Goal: Task Accomplishment & Management: Complete application form

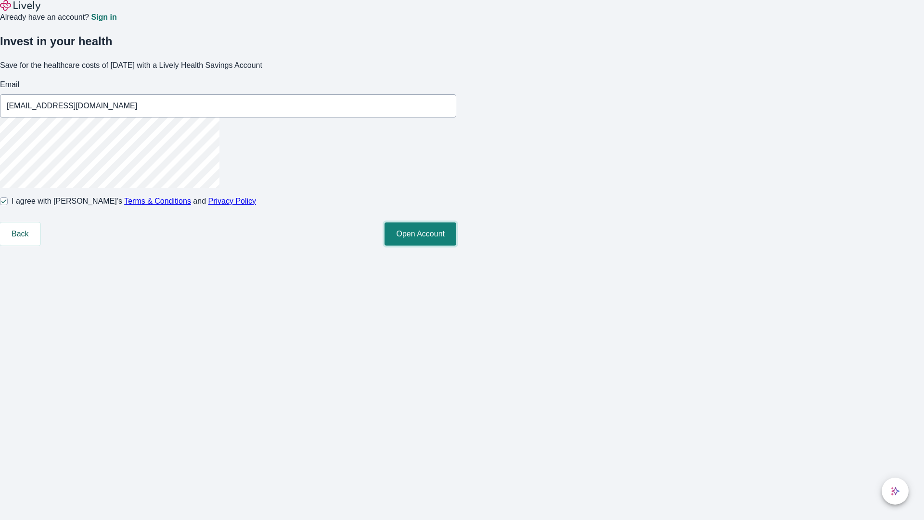
click at [456, 245] on button "Open Account" at bounding box center [421, 233] width 72 height 23
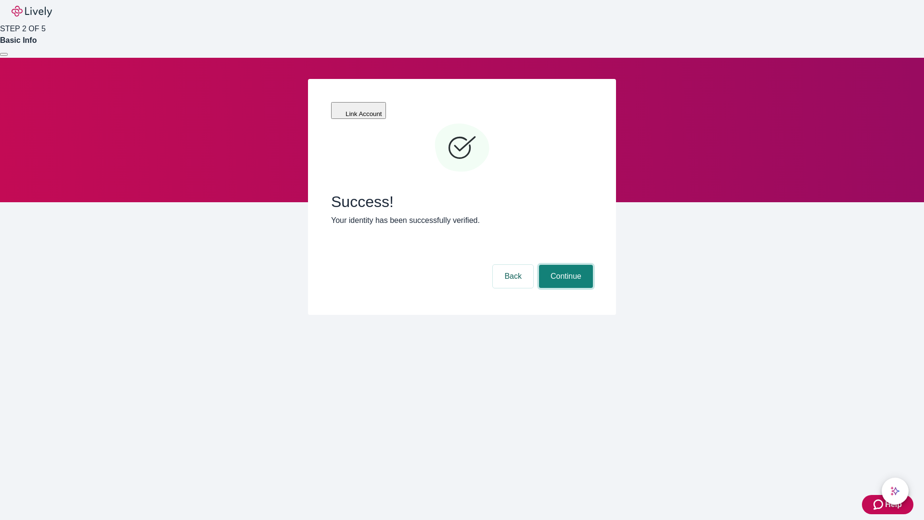
click at [565, 265] on button "Continue" at bounding box center [566, 276] width 54 height 23
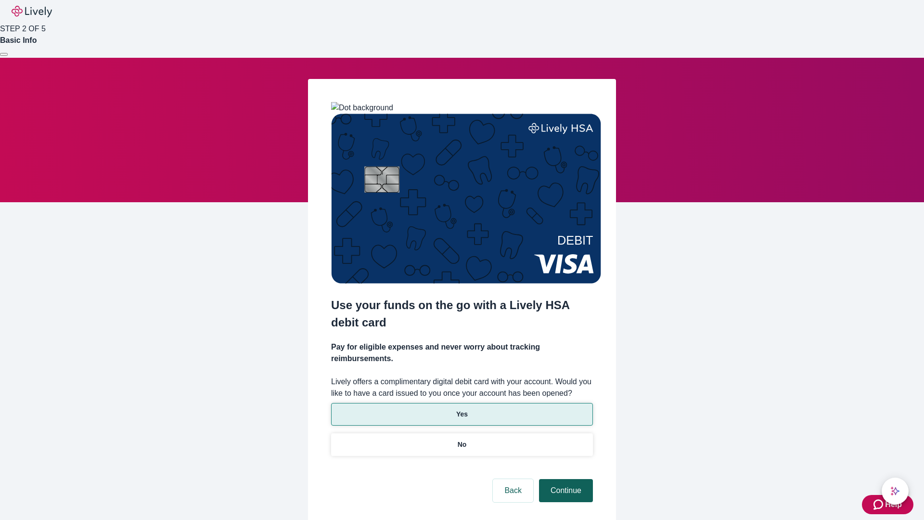
click at [462, 409] on p "Yes" at bounding box center [462, 414] width 12 height 10
click at [565, 479] on button "Continue" at bounding box center [566, 490] width 54 height 23
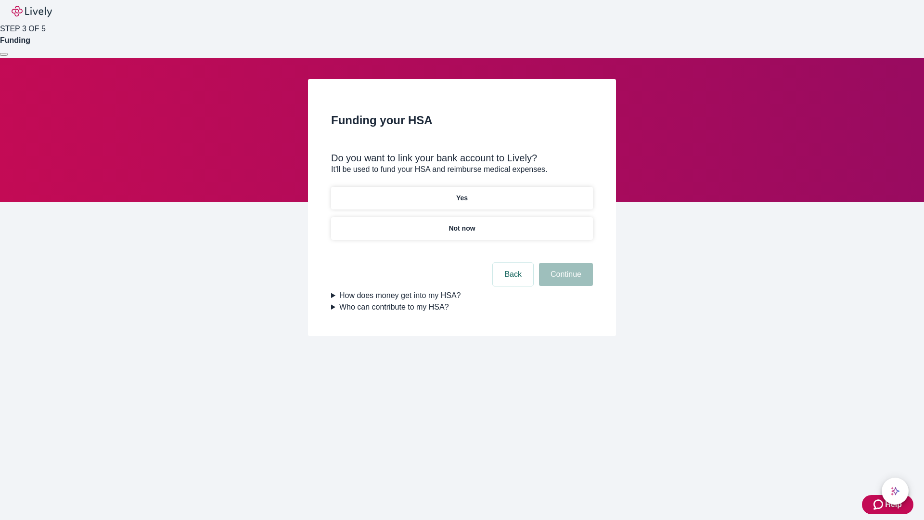
click at [462, 193] on p "Yes" at bounding box center [462, 198] width 12 height 10
click at [565, 263] on button "Continue" at bounding box center [566, 274] width 54 height 23
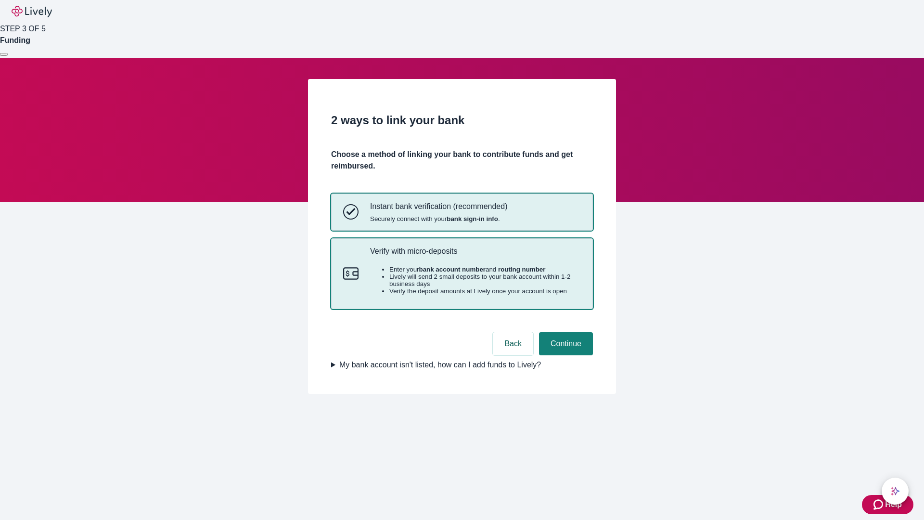
click at [475, 256] on p "Verify with micro-deposits" at bounding box center [475, 250] width 211 height 9
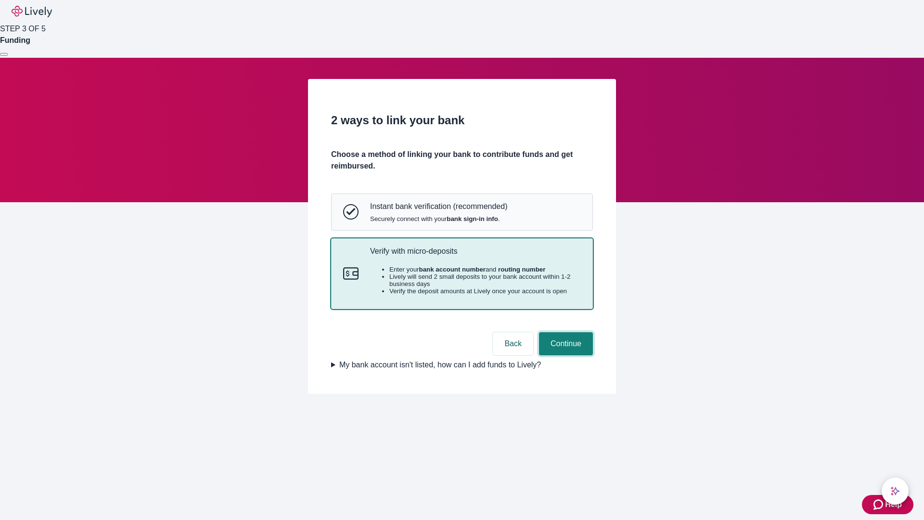
click at [565, 355] on button "Continue" at bounding box center [566, 343] width 54 height 23
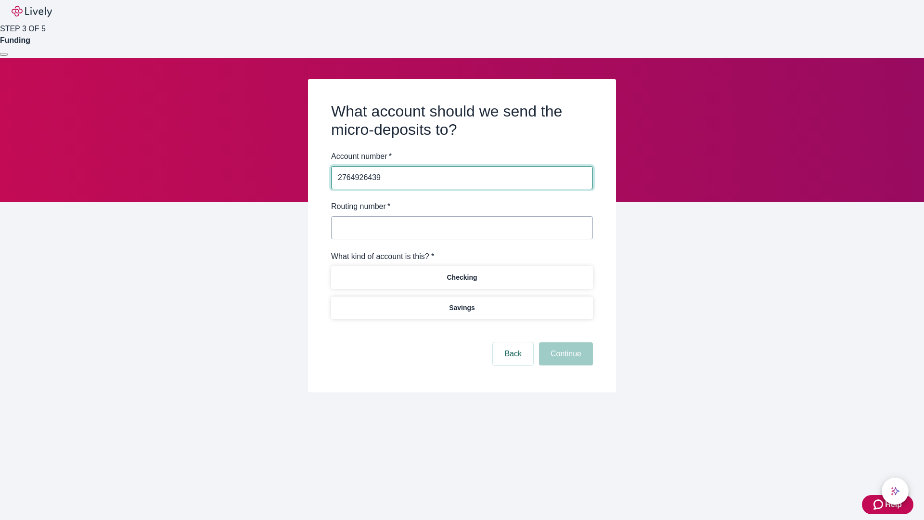
type input "2764926439"
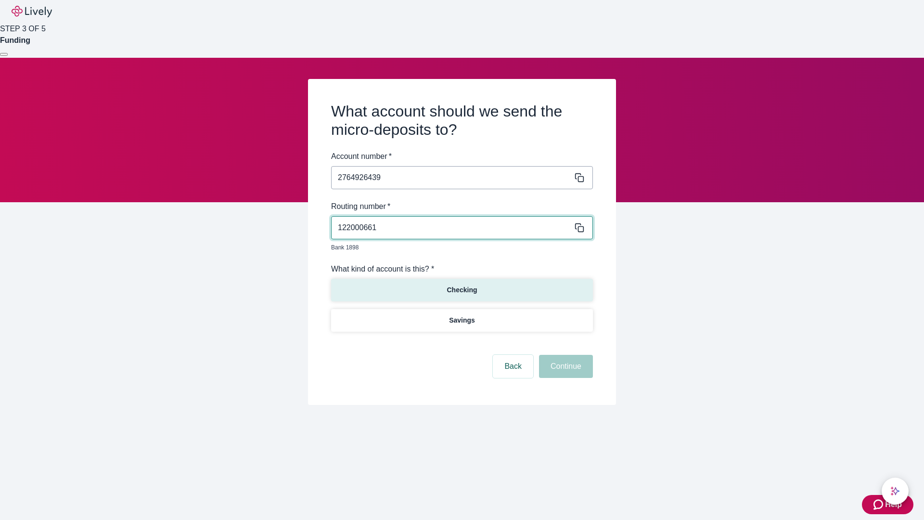
type input "122000661"
click at [462, 285] on p "Checking" at bounding box center [462, 290] width 30 height 10
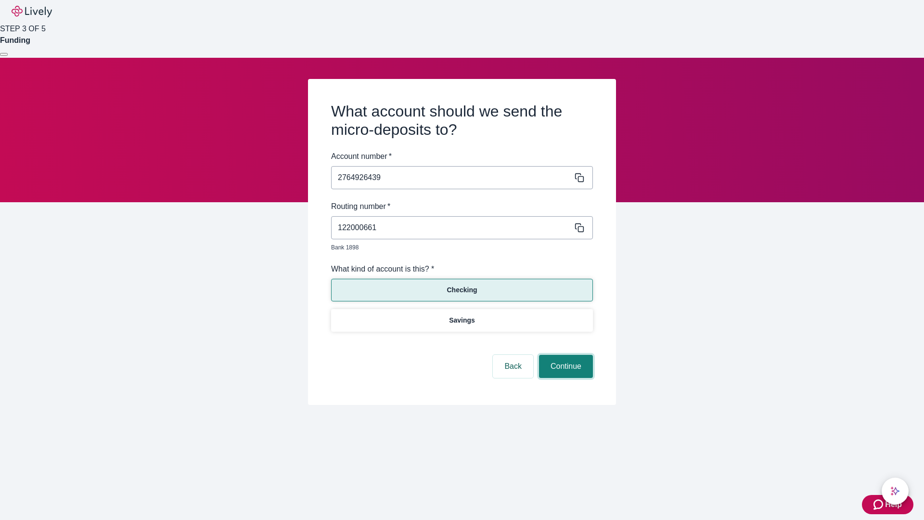
click at [565, 355] on button "Continue" at bounding box center [566, 366] width 54 height 23
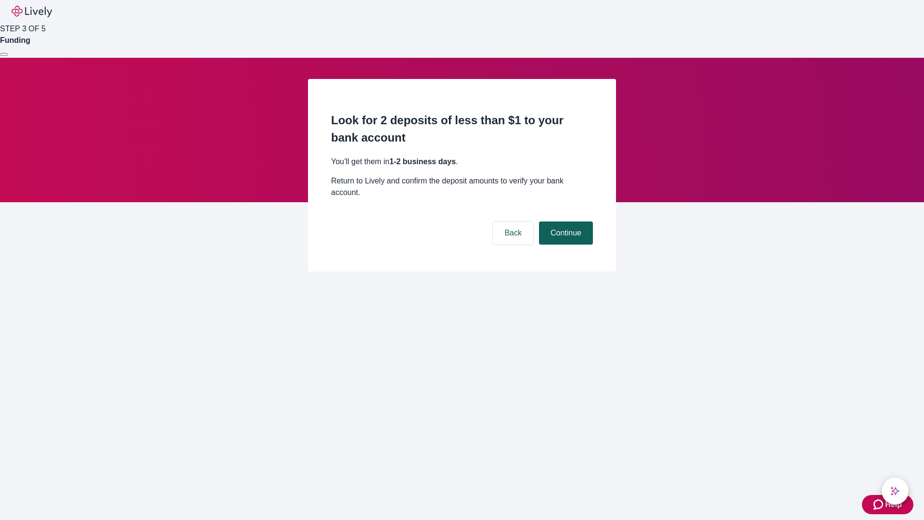
click at [565, 221] on button "Continue" at bounding box center [566, 232] width 54 height 23
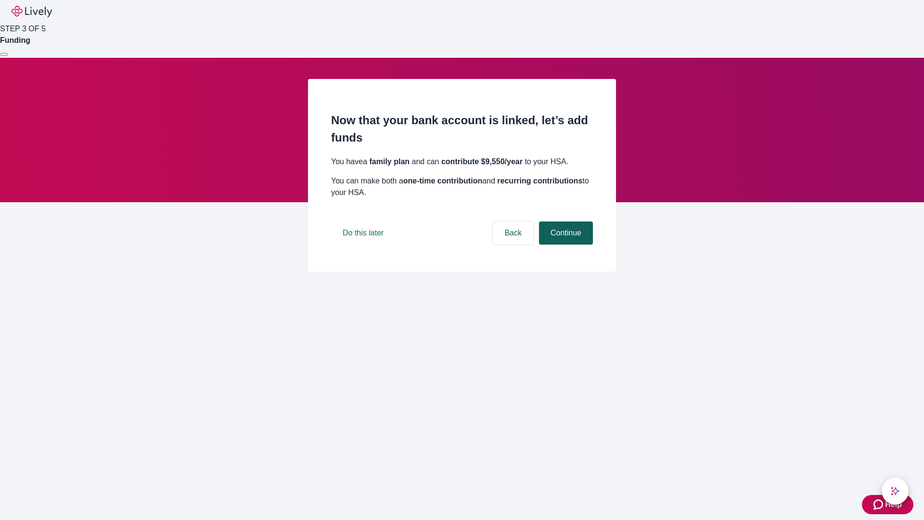
click at [565, 245] on button "Continue" at bounding box center [566, 232] width 54 height 23
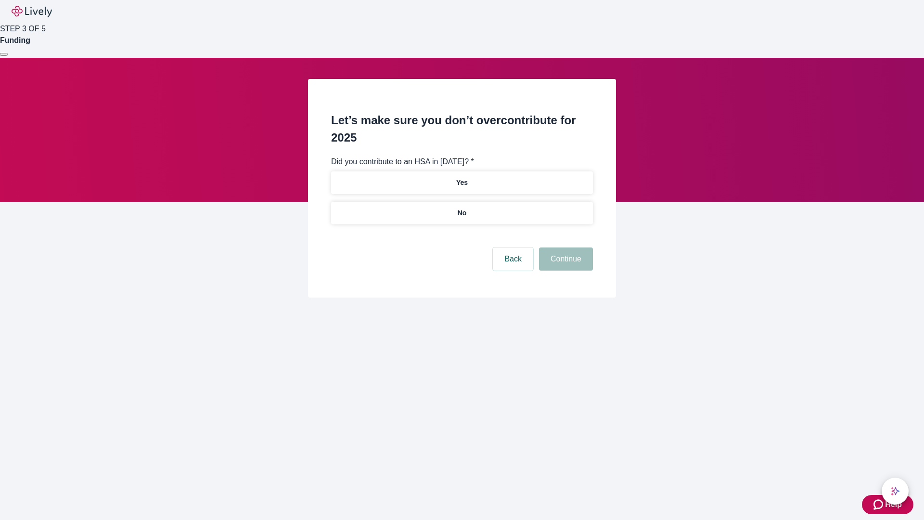
click at [462, 208] on p "No" at bounding box center [462, 213] width 9 height 10
click at [565, 247] on button "Continue" at bounding box center [566, 258] width 54 height 23
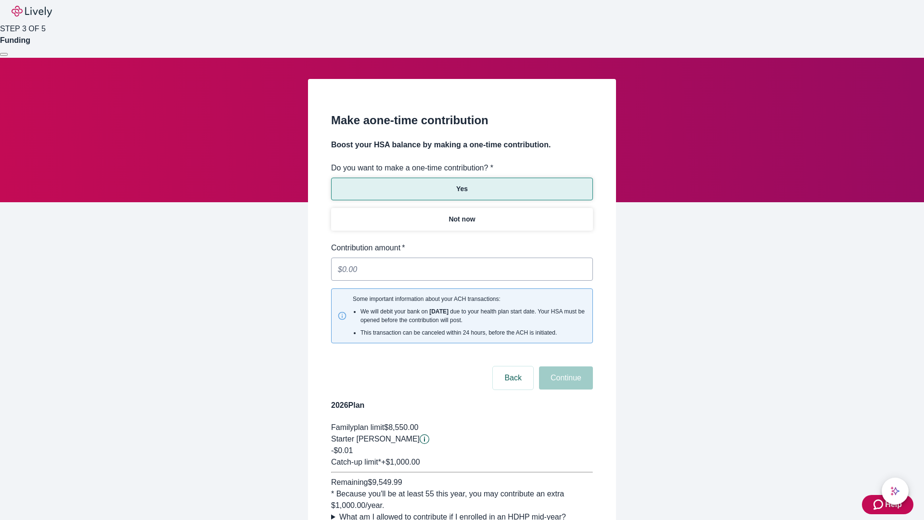
type input "0.01"
click at [565, 366] on button "Continue" at bounding box center [566, 377] width 54 height 23
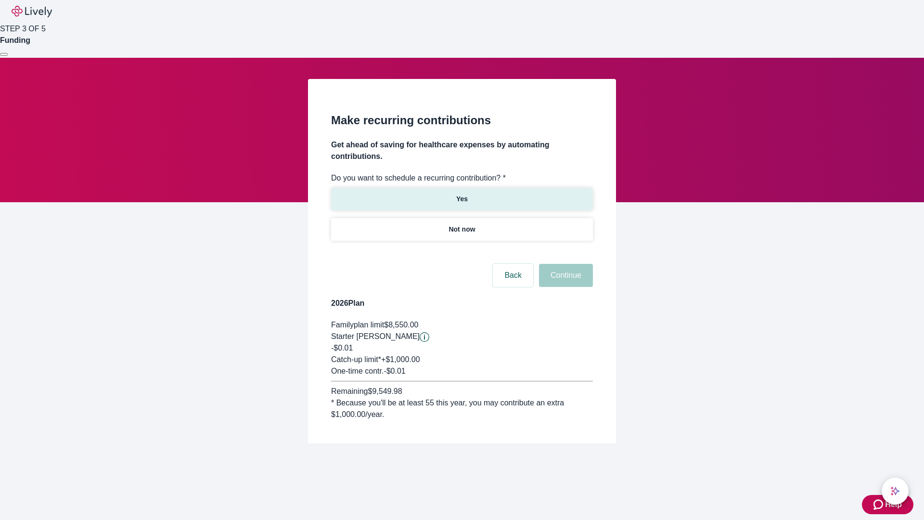
click at [462, 194] on p "Yes" at bounding box center [462, 199] width 12 height 10
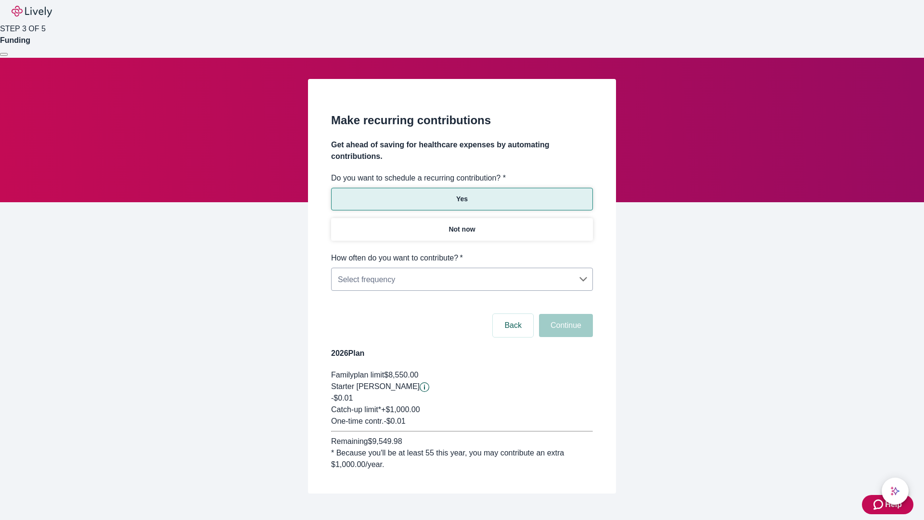
click at [462, 252] on body "Help STEP 3 OF 5 Funding Make recurring contributions Get ahead of saving for h…" at bounding box center [462, 270] width 924 height 540
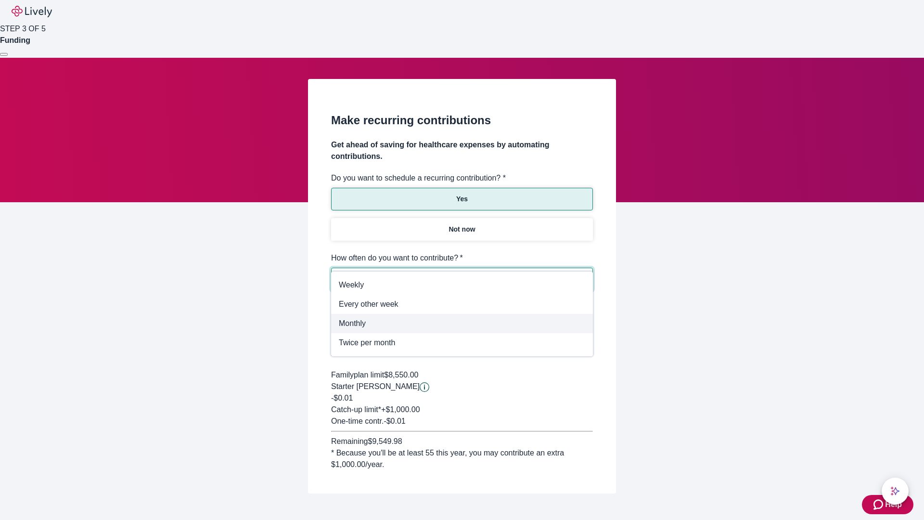
click at [462, 323] on span "Monthly" at bounding box center [462, 324] width 246 height 12
type input "Monthly"
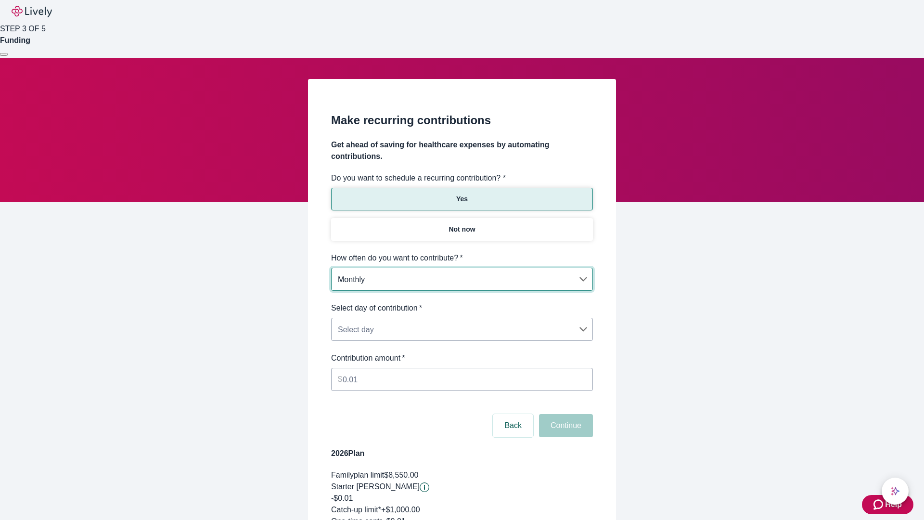
click at [462, 302] on body "Help STEP 3 OF 5 Funding Make recurring contributions Get ahead of saving for h…" at bounding box center [462, 320] width 924 height 640
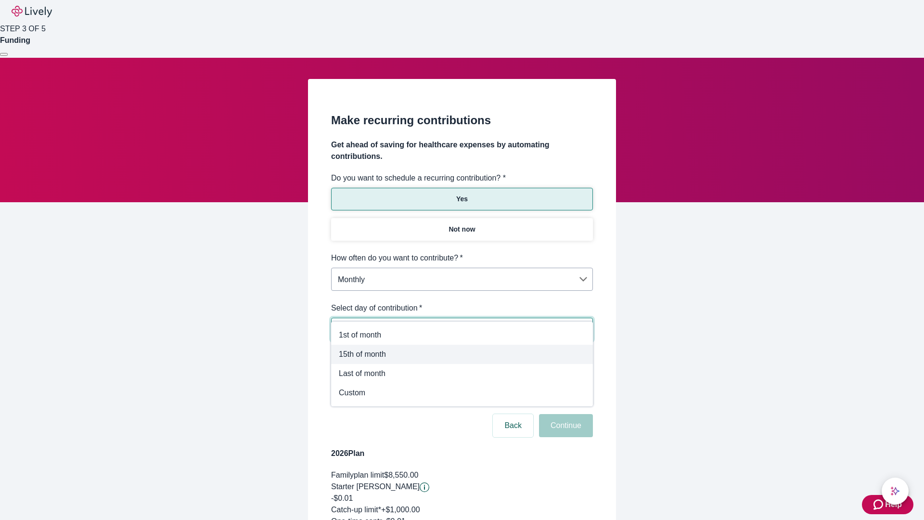
click at [462, 354] on span "15th of month" at bounding box center [462, 355] width 246 height 12
type input "Monthly15th"
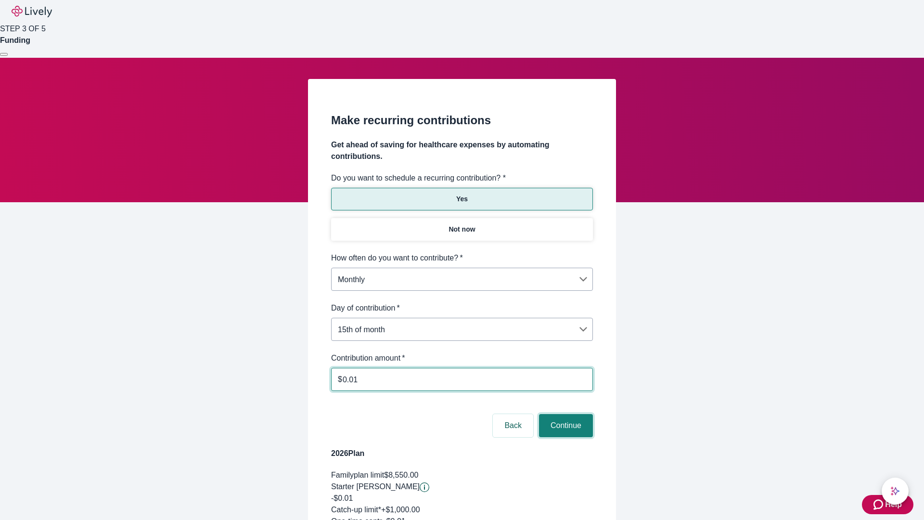
click at [565, 414] on button "Continue" at bounding box center [566, 425] width 54 height 23
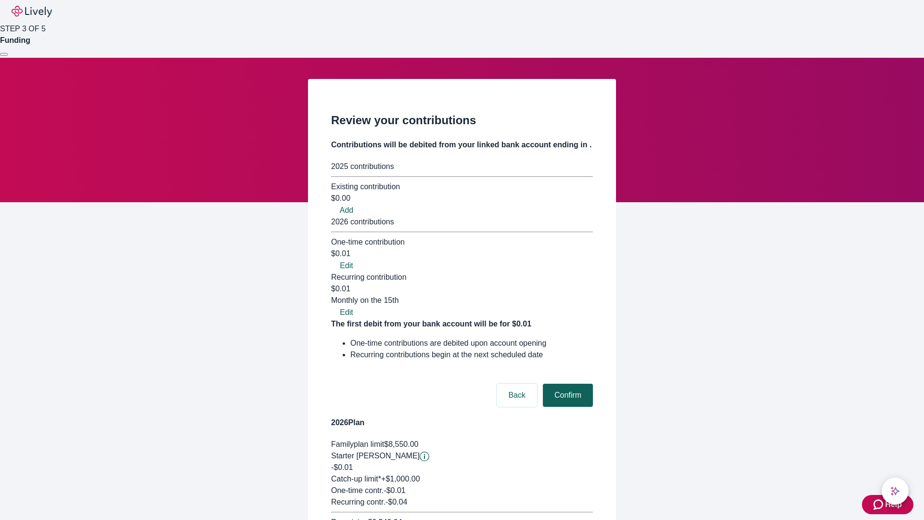
click at [567, 384] on button "Confirm" at bounding box center [568, 395] width 50 height 23
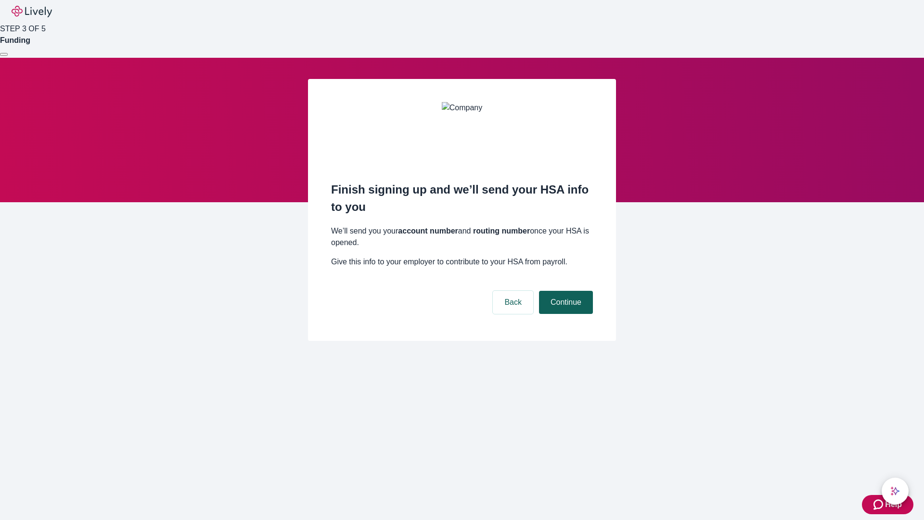
click at [565, 291] on button "Continue" at bounding box center [566, 302] width 54 height 23
